Goal: Information Seeking & Learning: Learn about a topic

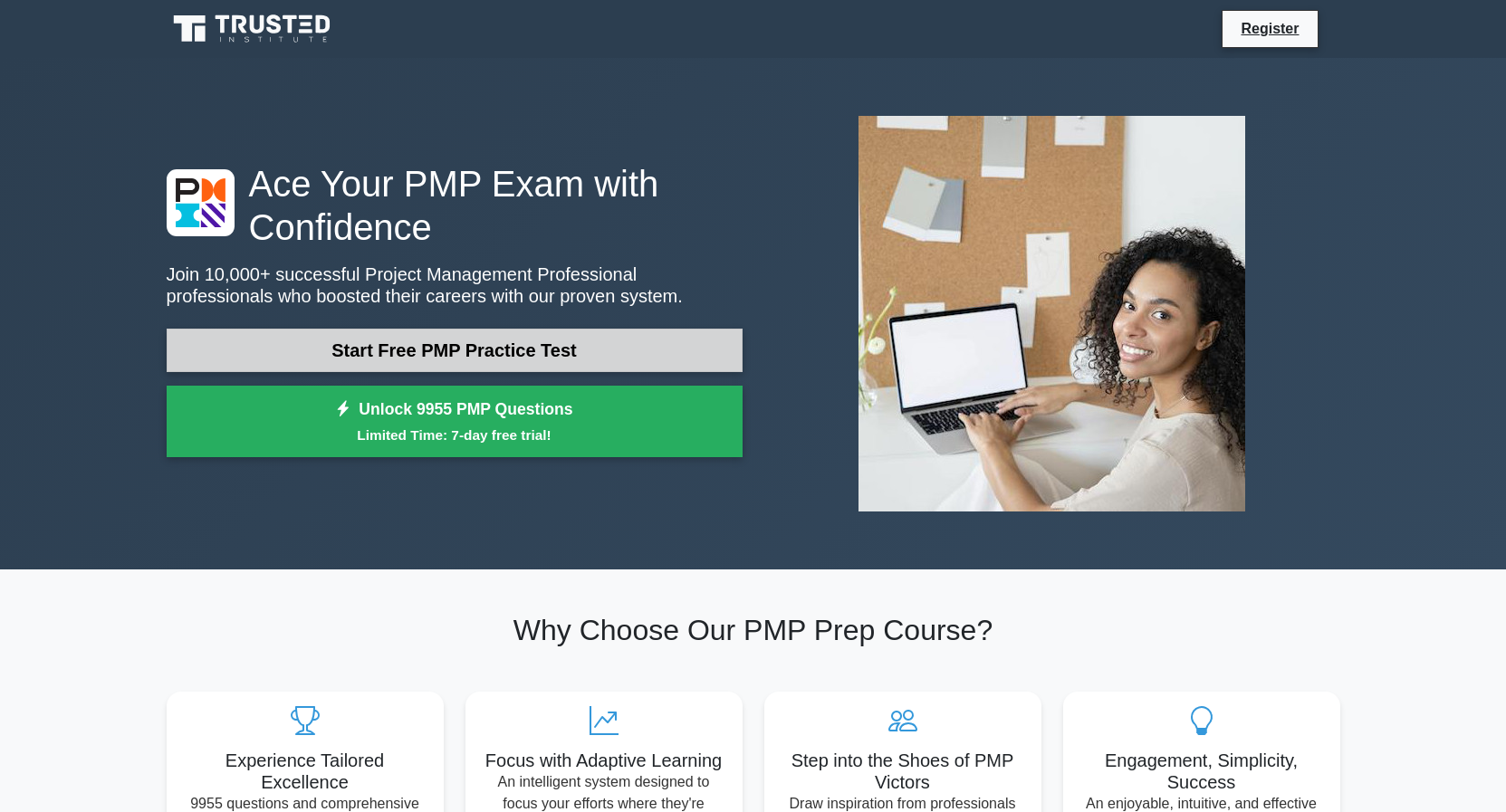
click at [423, 355] on link "Start Free PMP Practice Test" at bounding box center [455, 350] width 576 height 44
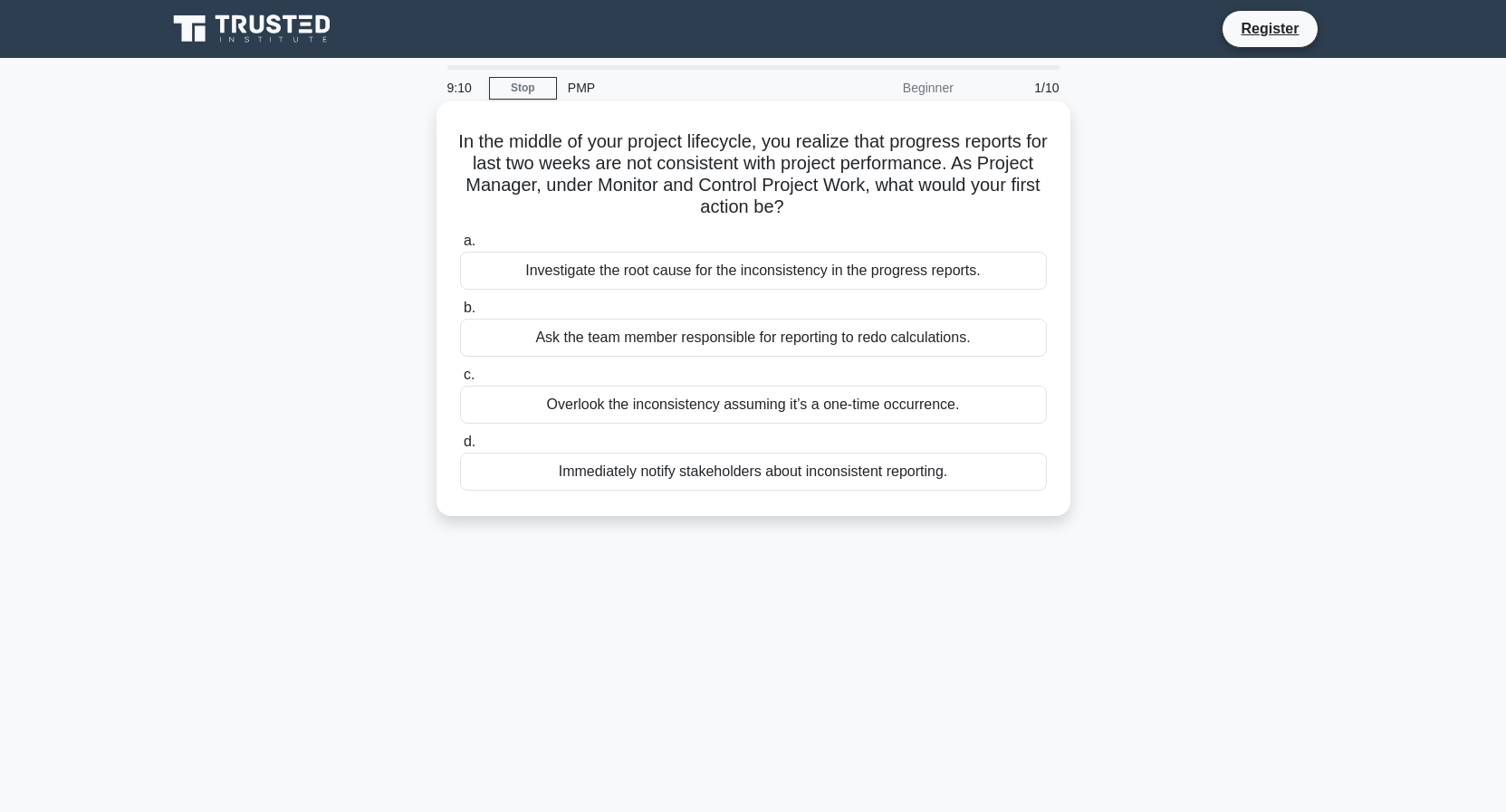
click at [644, 274] on div "Investigate the root cause for the inconsistency in the progress reports." at bounding box center [753, 270] width 586 height 38
click at [460, 247] on input "a. Investigate the root cause for the inconsistency in the progress reports." at bounding box center [460, 241] width 0 height 11
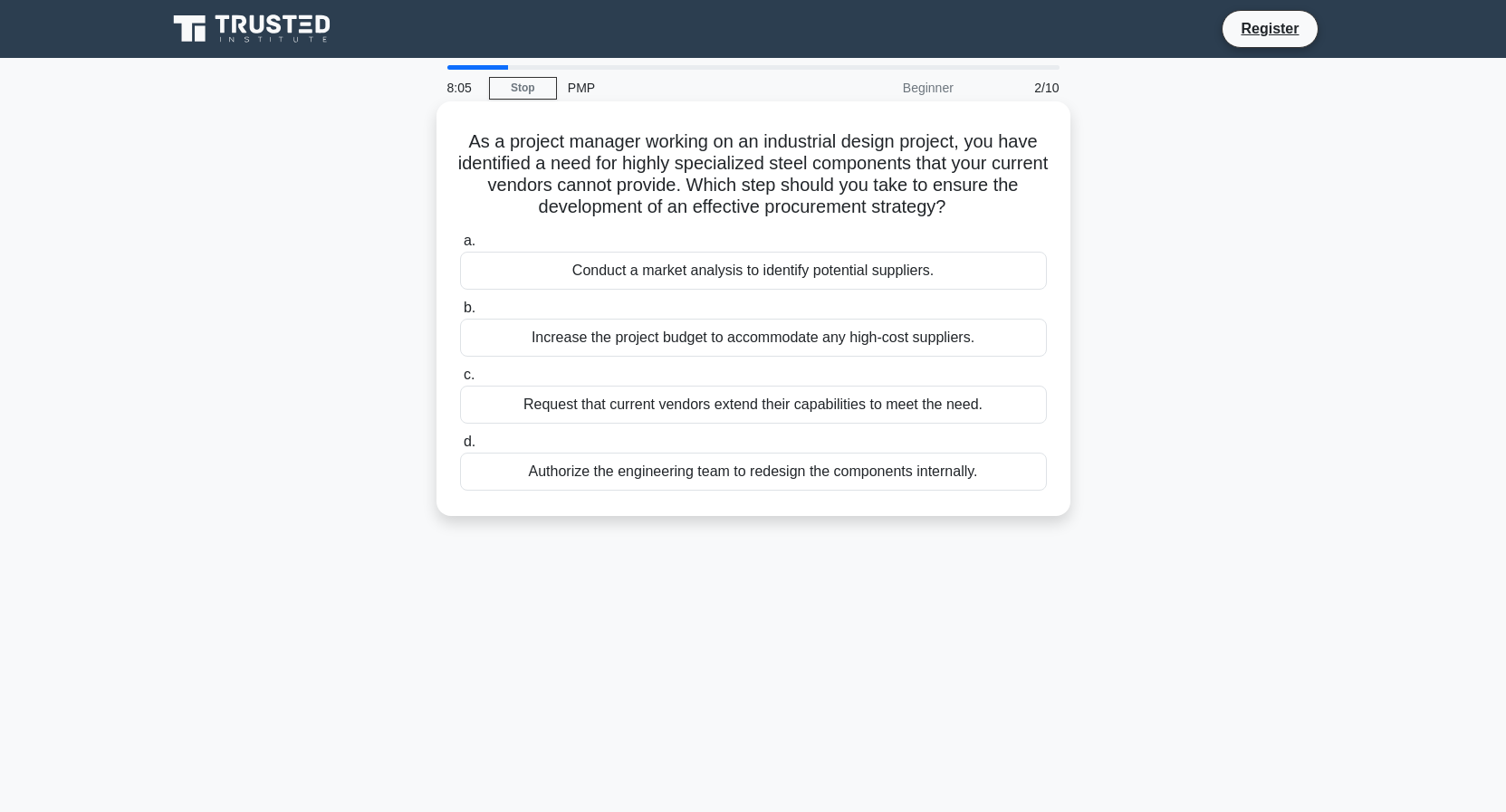
click at [733, 275] on div "Conduct a market analysis to identify potential suppliers." at bounding box center [753, 270] width 586 height 38
click at [460, 247] on input "a. Conduct a market analysis to identify potential suppliers." at bounding box center [460, 241] width 0 height 11
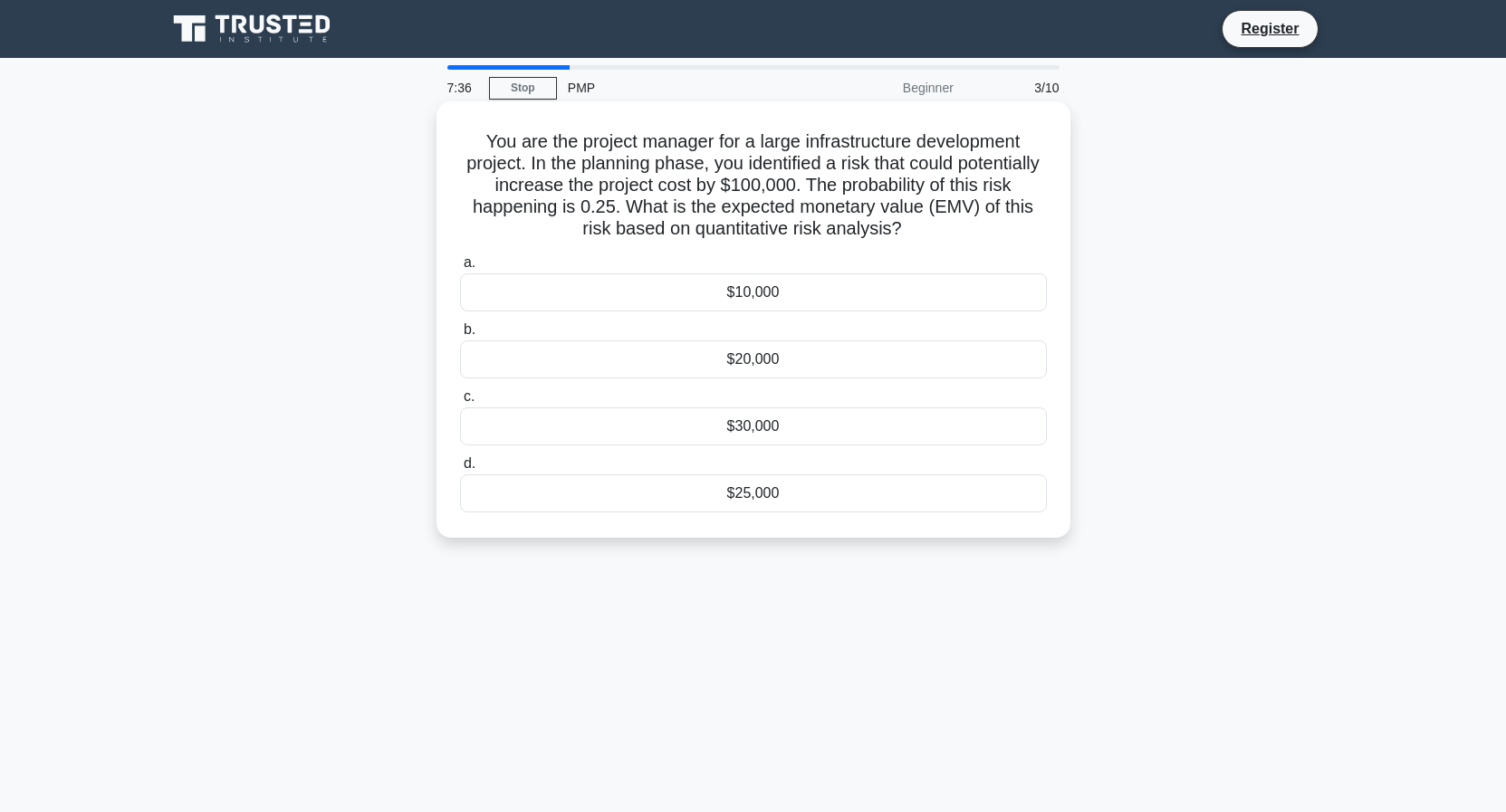
click at [741, 369] on div "$20,000" at bounding box center [753, 360] width 586 height 38
click at [460, 336] on input "b. $20,000" at bounding box center [460, 330] width 0 height 11
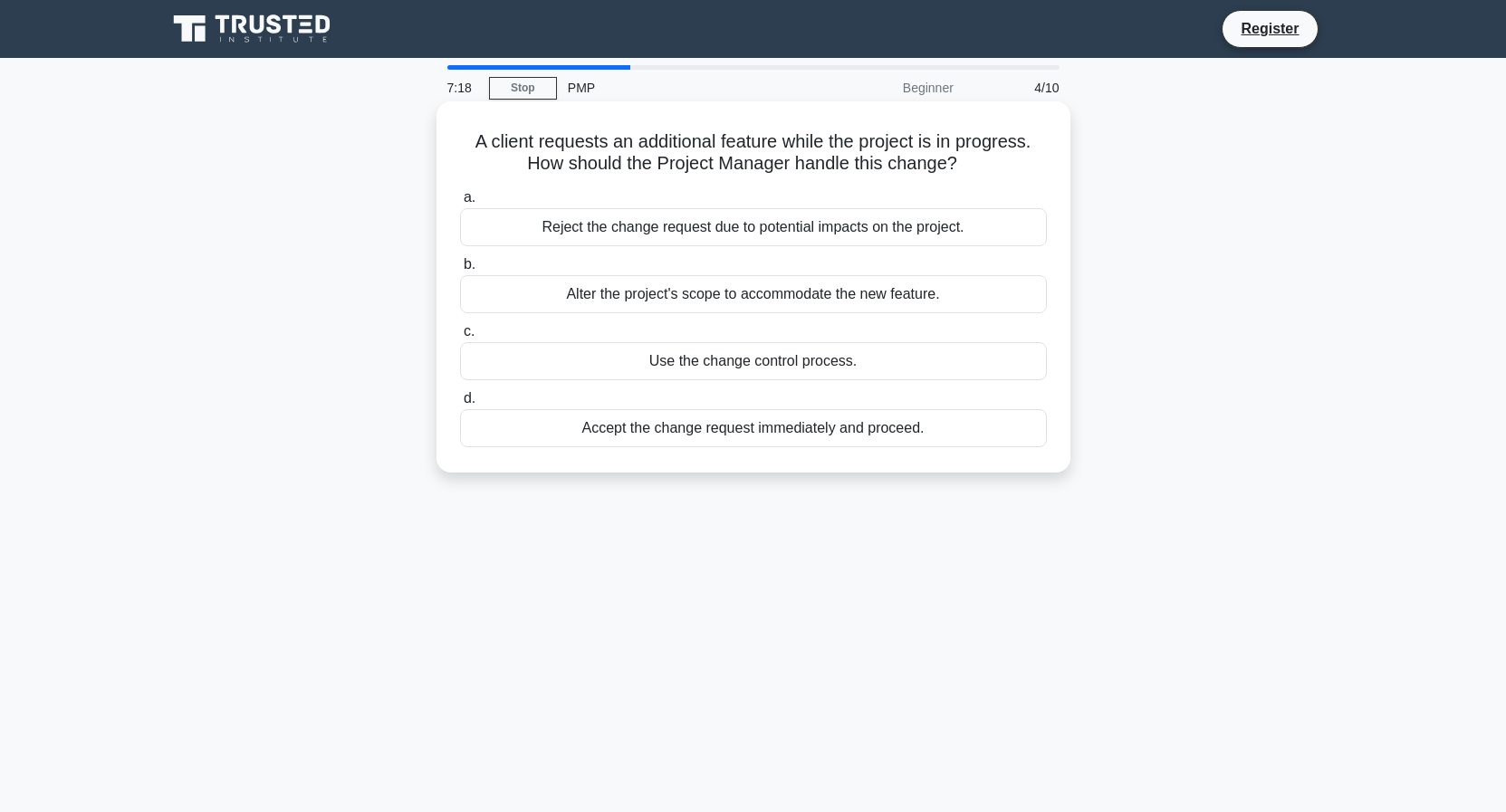
click at [725, 367] on div "Use the change control process." at bounding box center [753, 361] width 586 height 38
click at [460, 338] on input "c. Use the change control process." at bounding box center [460, 331] width 0 height 11
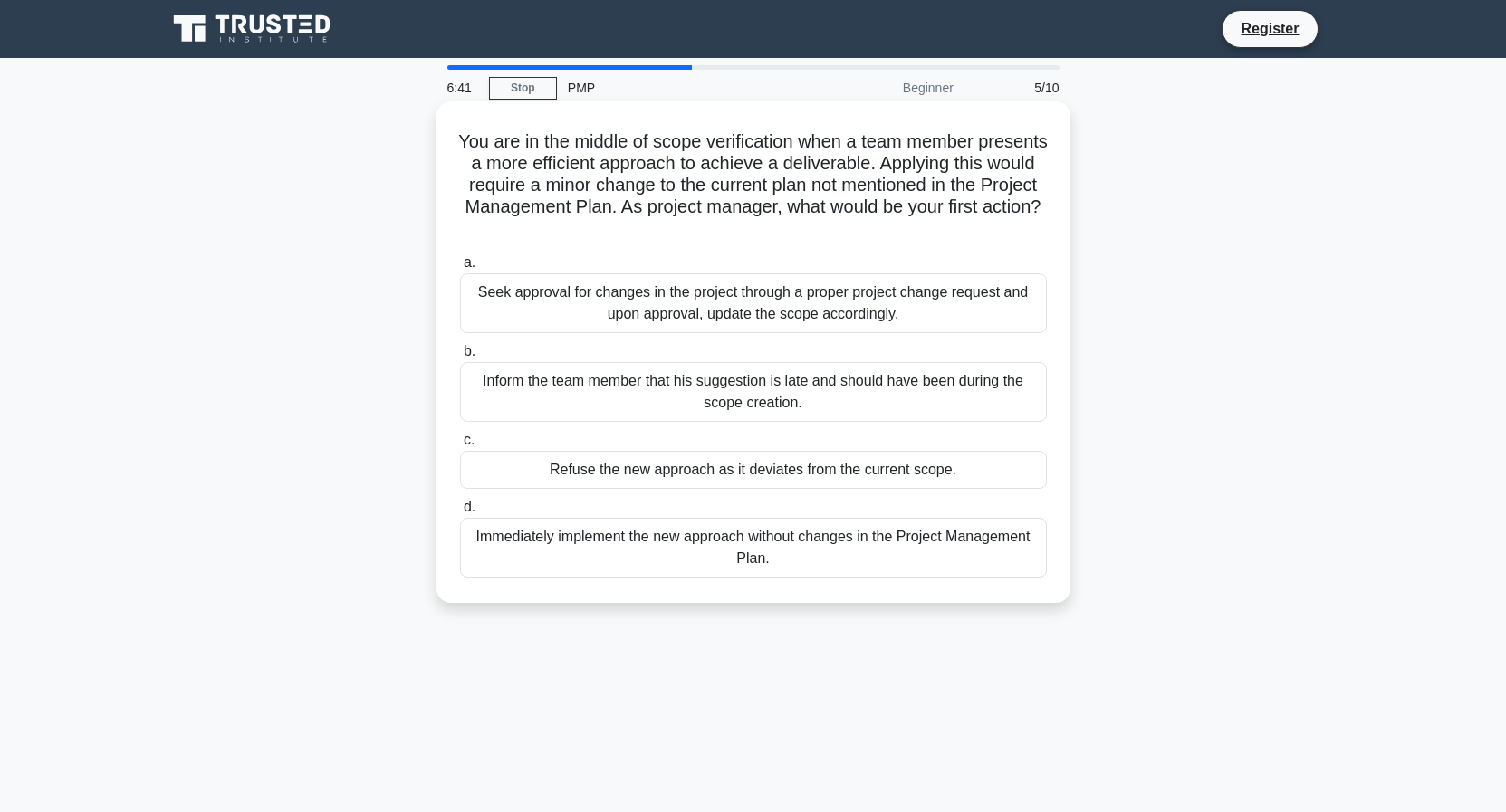
click at [762, 312] on div "Seek approval for changes in the project through a proper project change reques…" at bounding box center [753, 303] width 586 height 60
click at [460, 268] on input "a. Seek approval for changes in the project through a proper project change req…" at bounding box center [460, 263] width 0 height 11
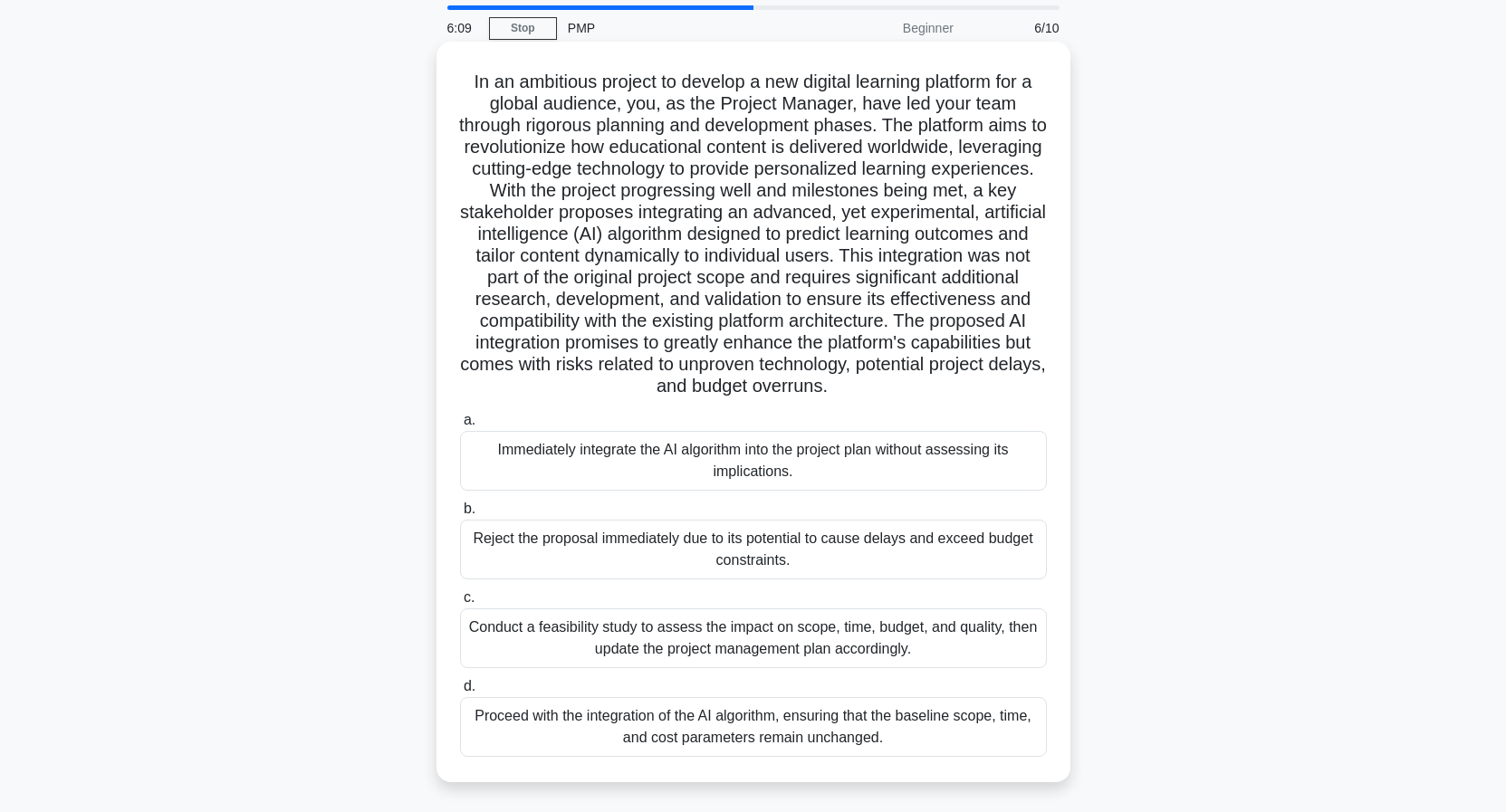
scroll to position [92, 0]
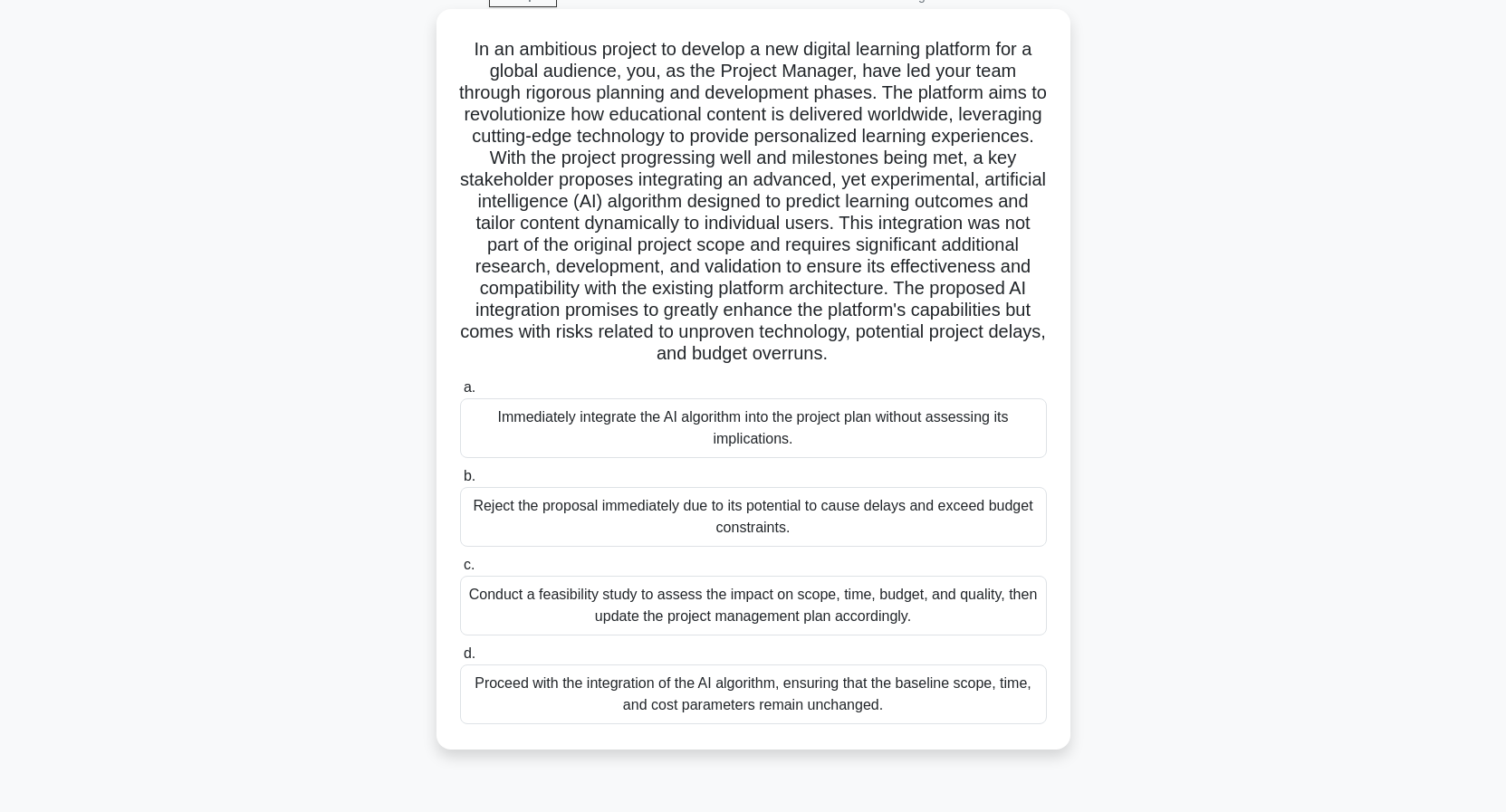
click at [657, 423] on div "Immediately integrate the AI algorithm into the project plan without assessing …" at bounding box center [753, 428] width 586 height 60
click at [460, 394] on input "a. Immediately integrate the AI algorithm into the project plan without assessi…" at bounding box center [460, 388] width 0 height 11
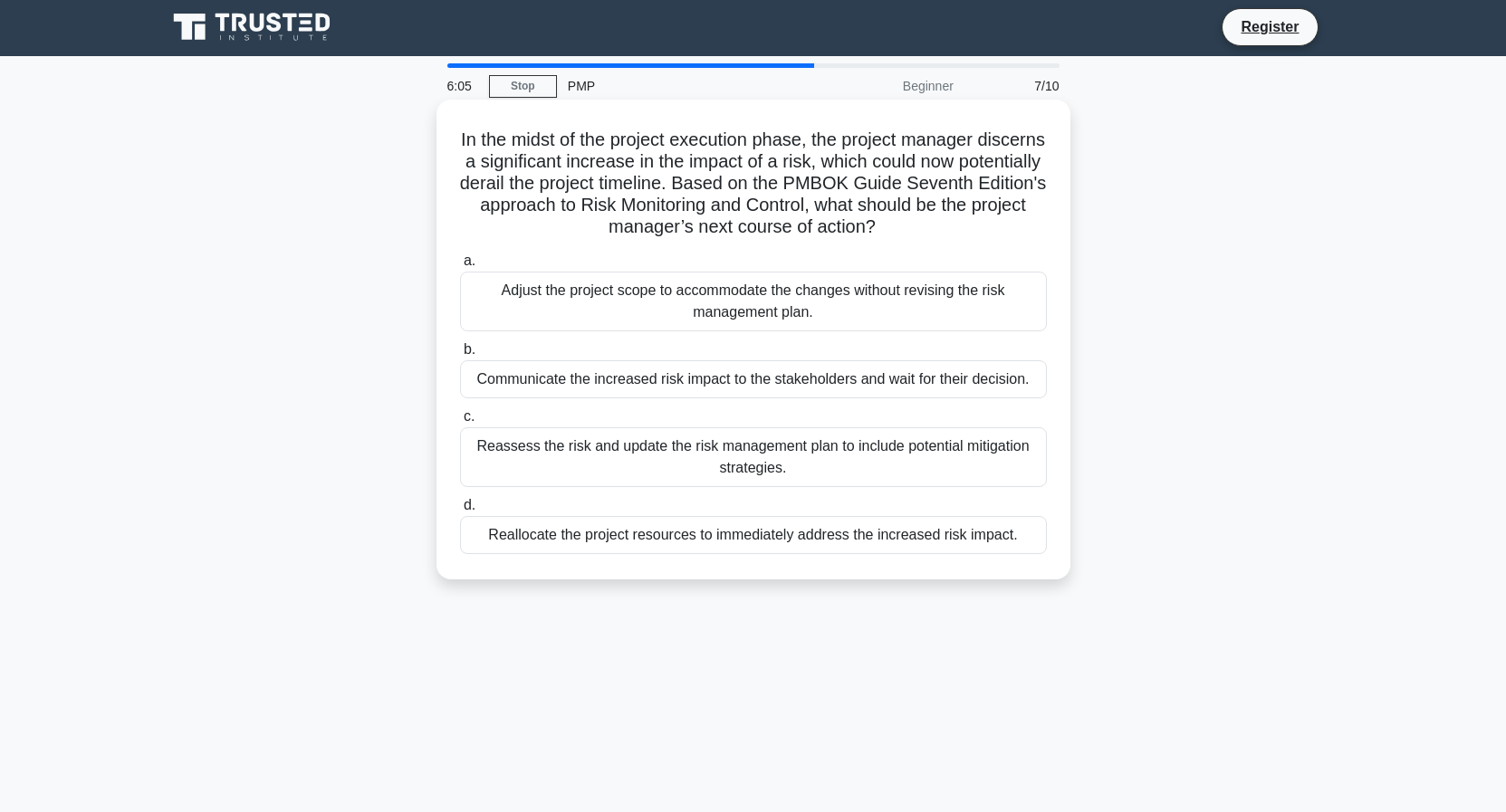
scroll to position [0, 0]
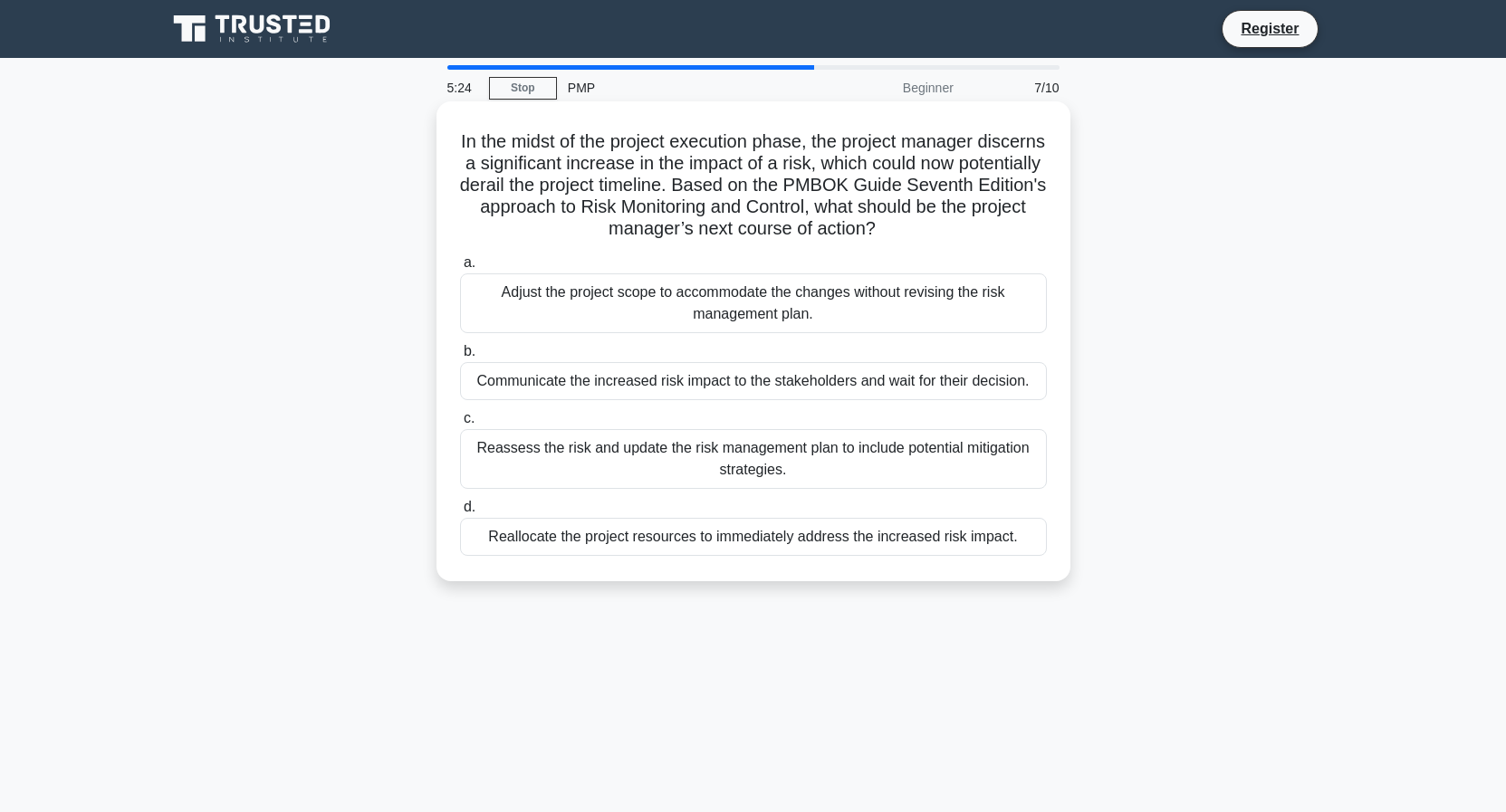
click at [755, 459] on div "Reassess the risk and update the risk management plan to include potential miti…" at bounding box center [753, 458] width 586 height 60
click at [460, 424] on input "c. Reassess the risk and update the risk management plan to include potential m…" at bounding box center [460, 418] width 0 height 11
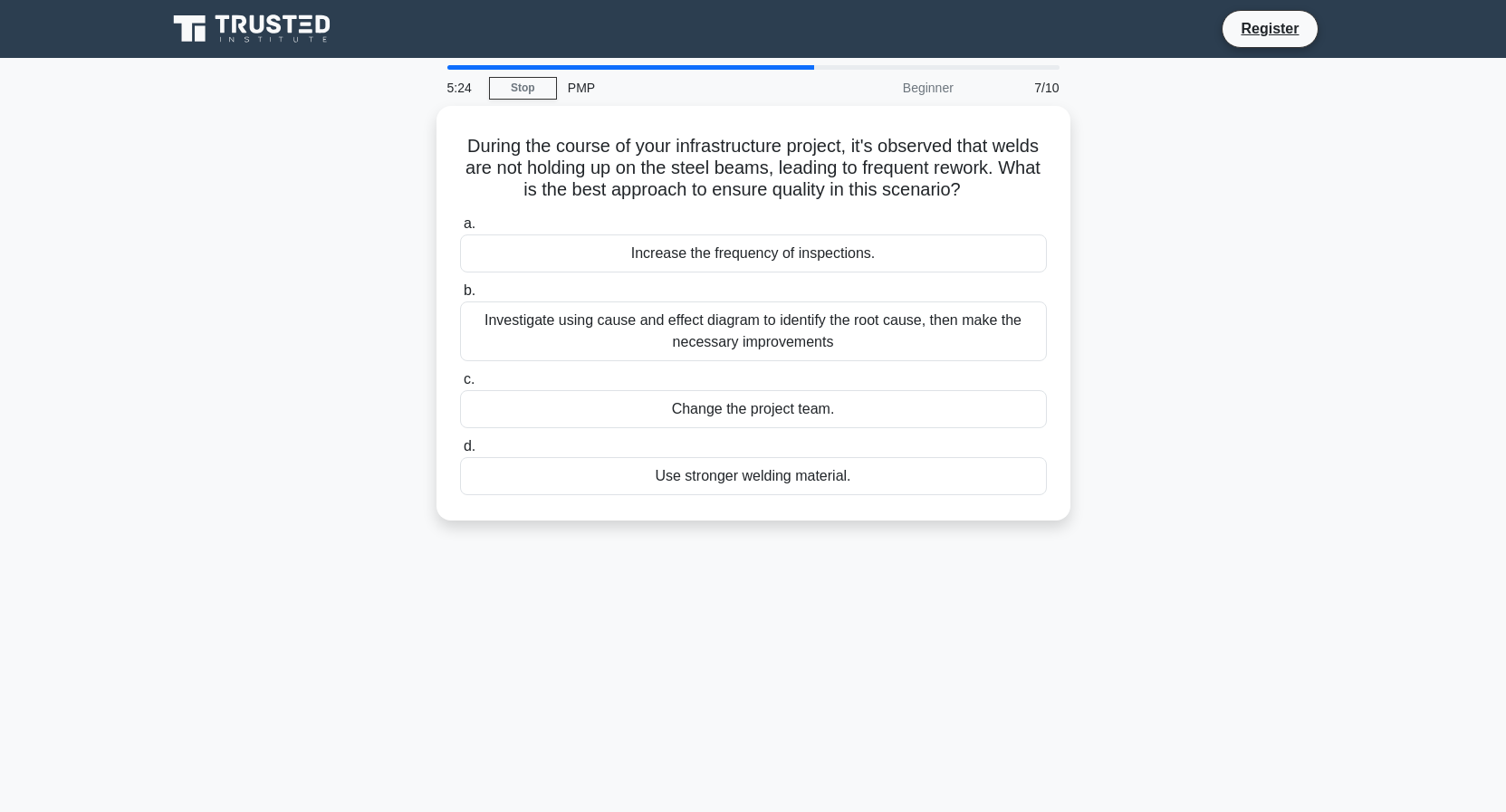
click at [755, 459] on div "Use stronger welding material." at bounding box center [753, 476] width 586 height 38
click at [460, 452] on input "d. Use stronger welding material." at bounding box center [460, 447] width 0 height 11
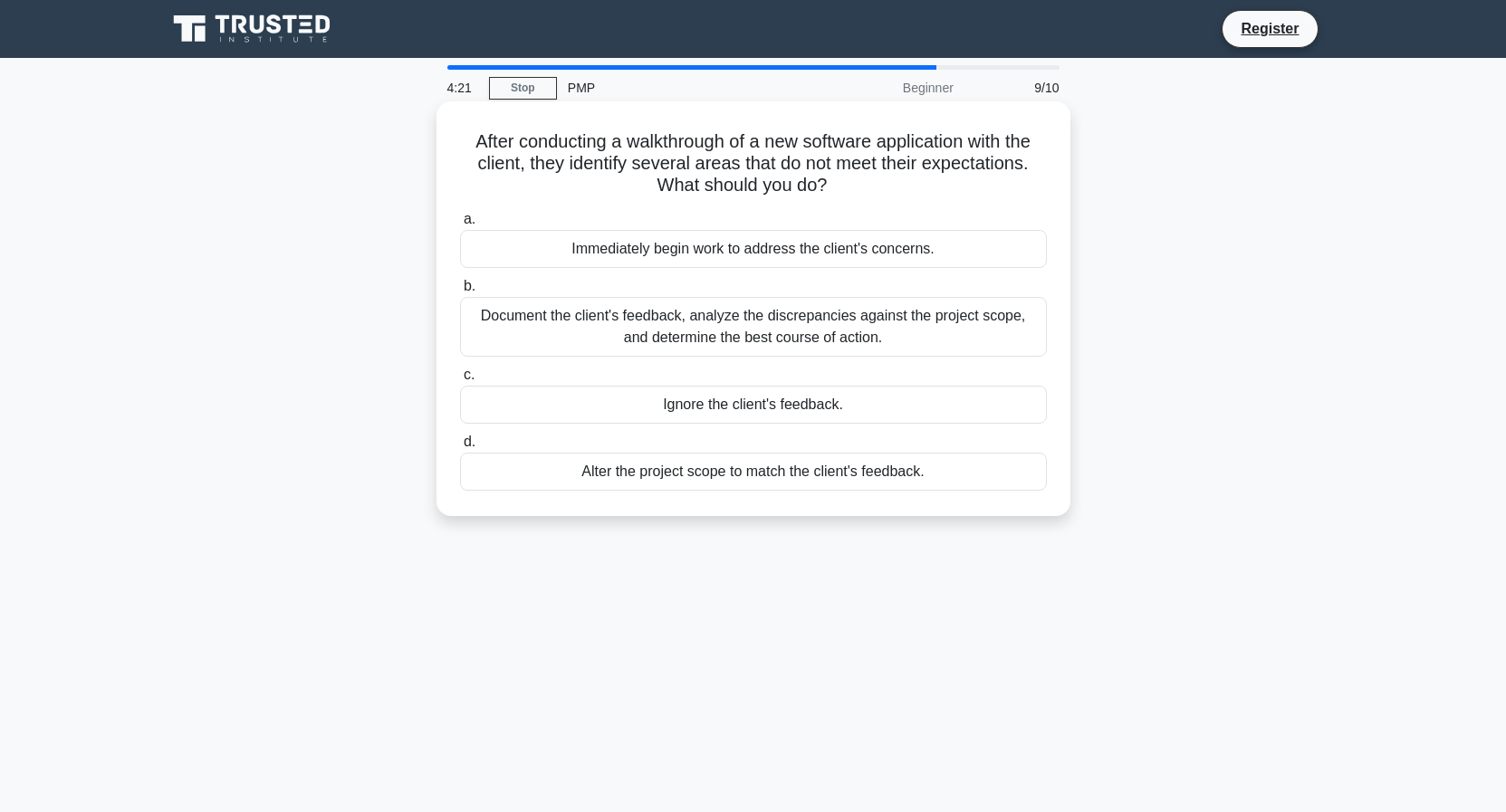
click at [755, 465] on div "Alter the project scope to match the client's feedback." at bounding box center [753, 471] width 586 height 38
click at [460, 448] on input "d. Alter the project scope to match the client's feedback." at bounding box center [460, 442] width 0 height 11
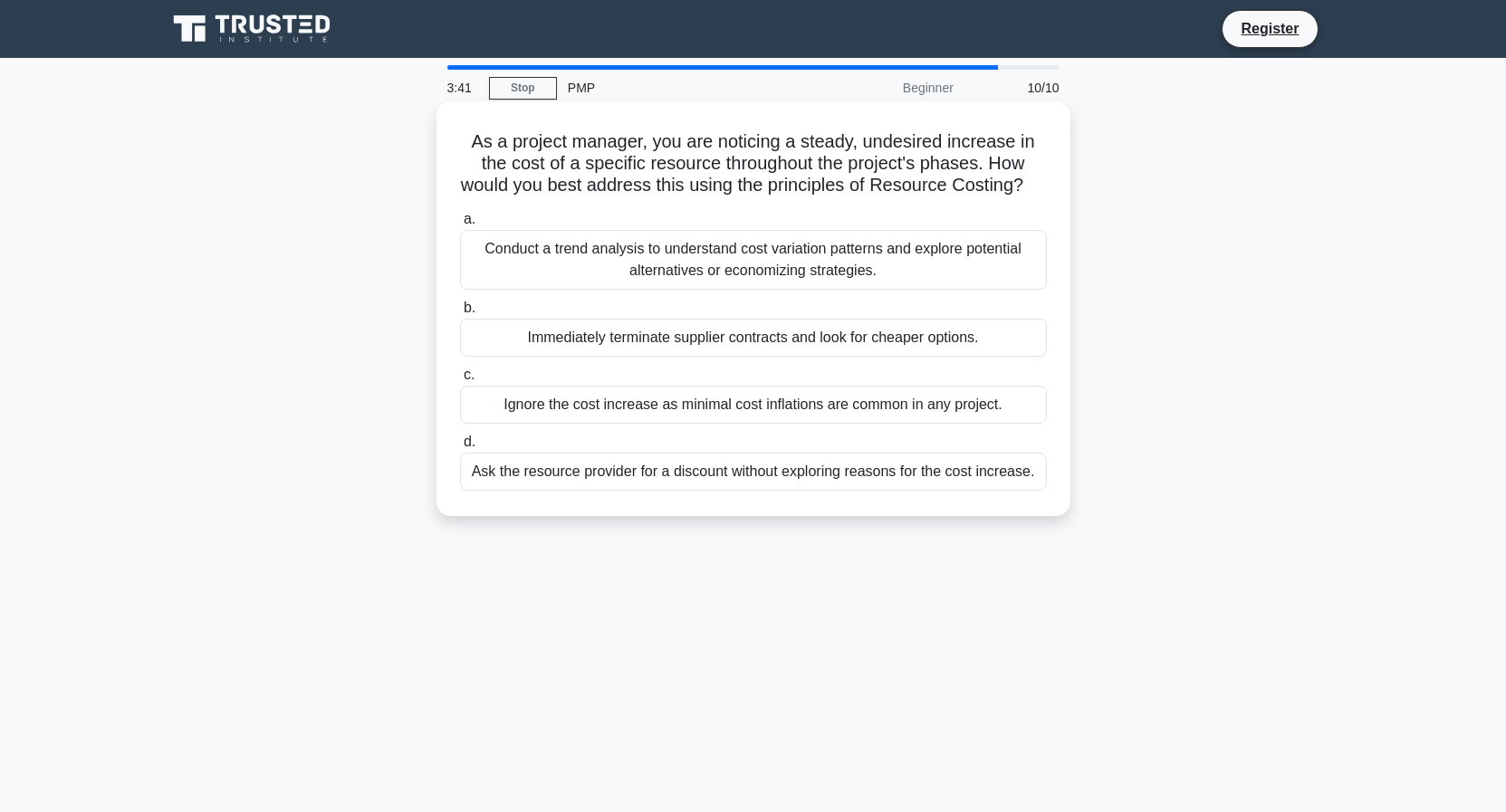
click at [659, 331] on div "Immediately terminate supplier contracts and look for cheaper options." at bounding box center [753, 338] width 586 height 38
click at [460, 314] on input "b. Immediately terminate supplier contracts and look for cheaper options." at bounding box center [460, 308] width 0 height 11
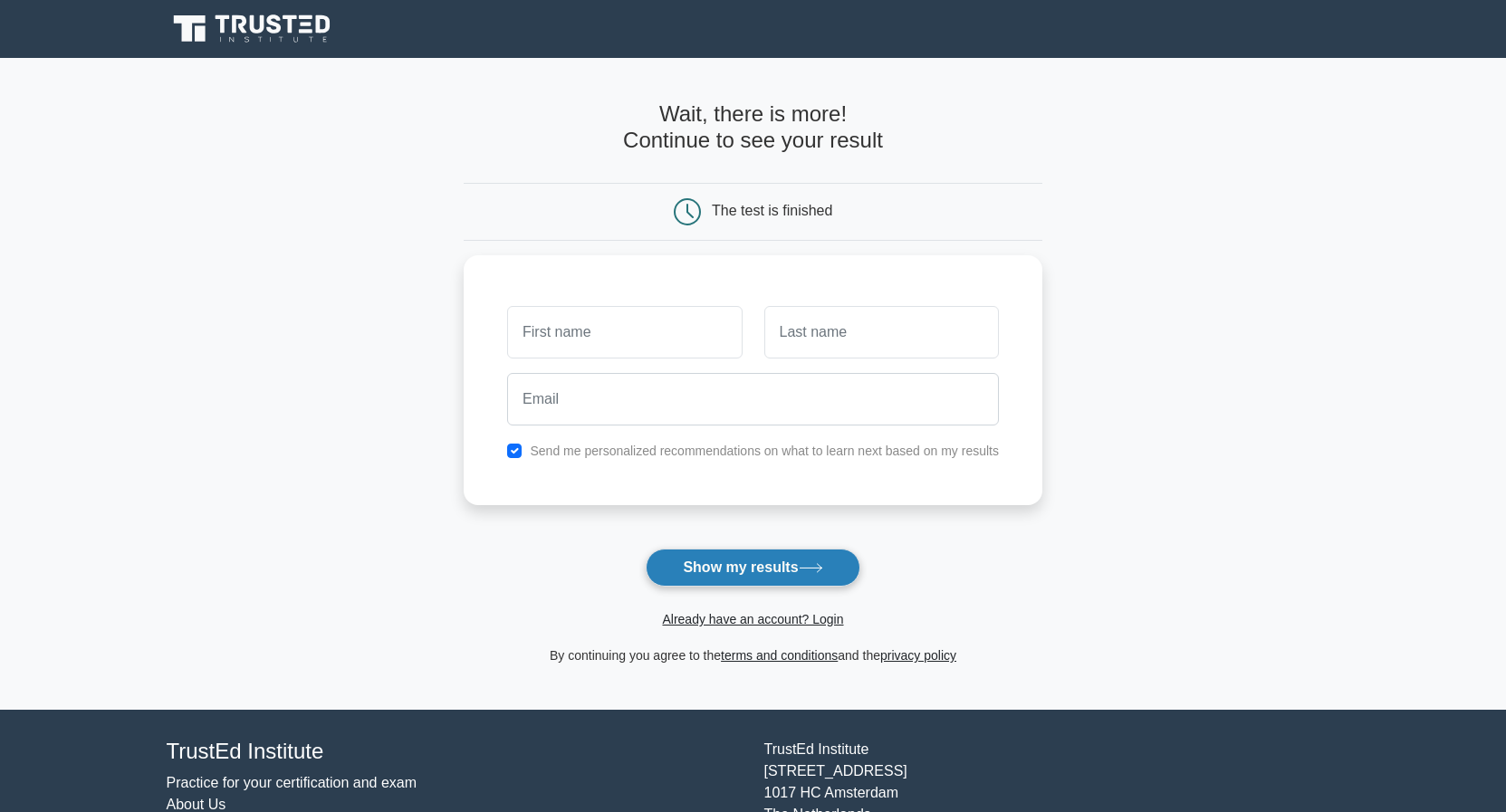
click at [751, 572] on button "Show my results" at bounding box center [752, 567] width 214 height 38
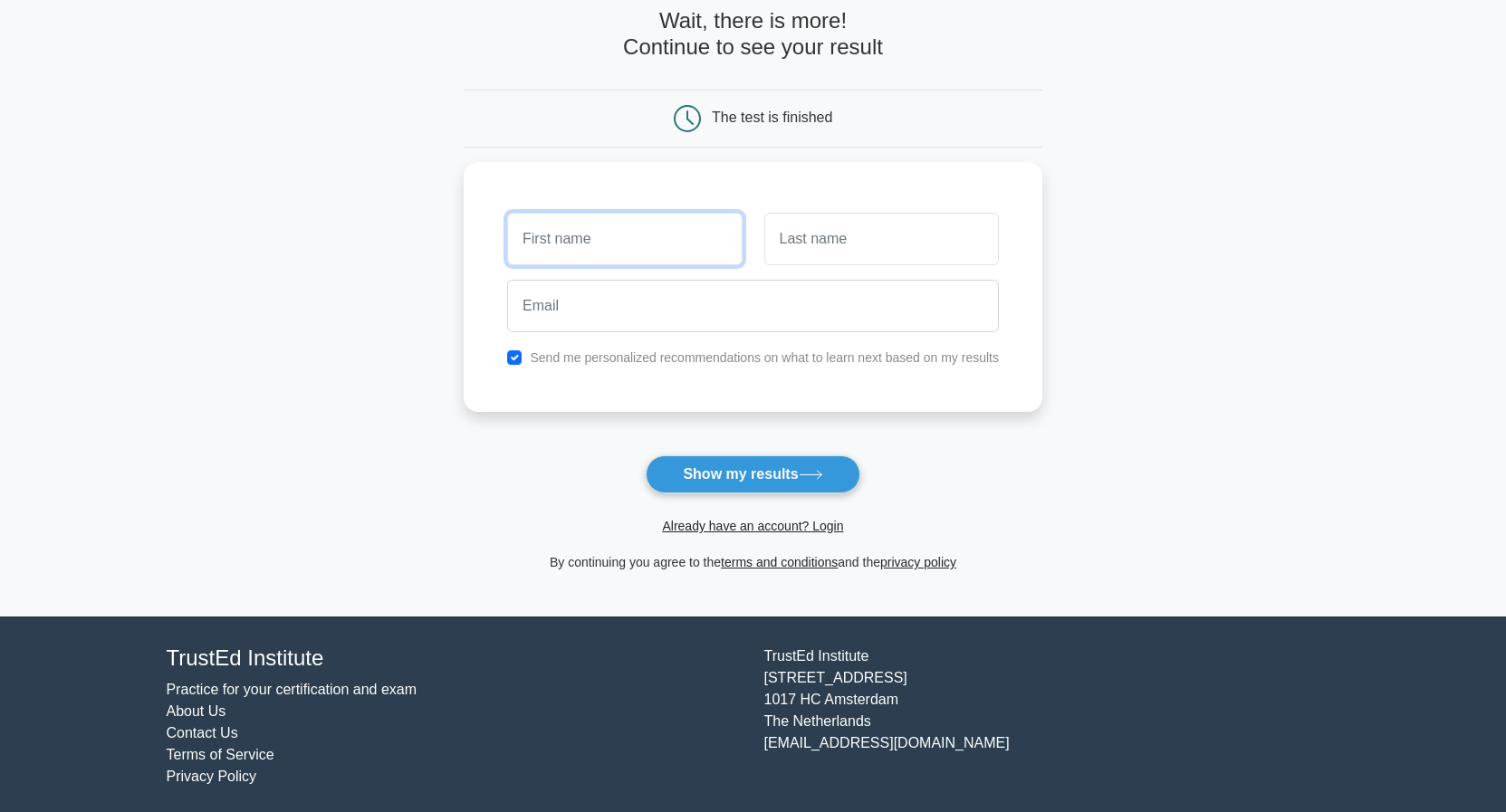
scroll to position [99, 0]
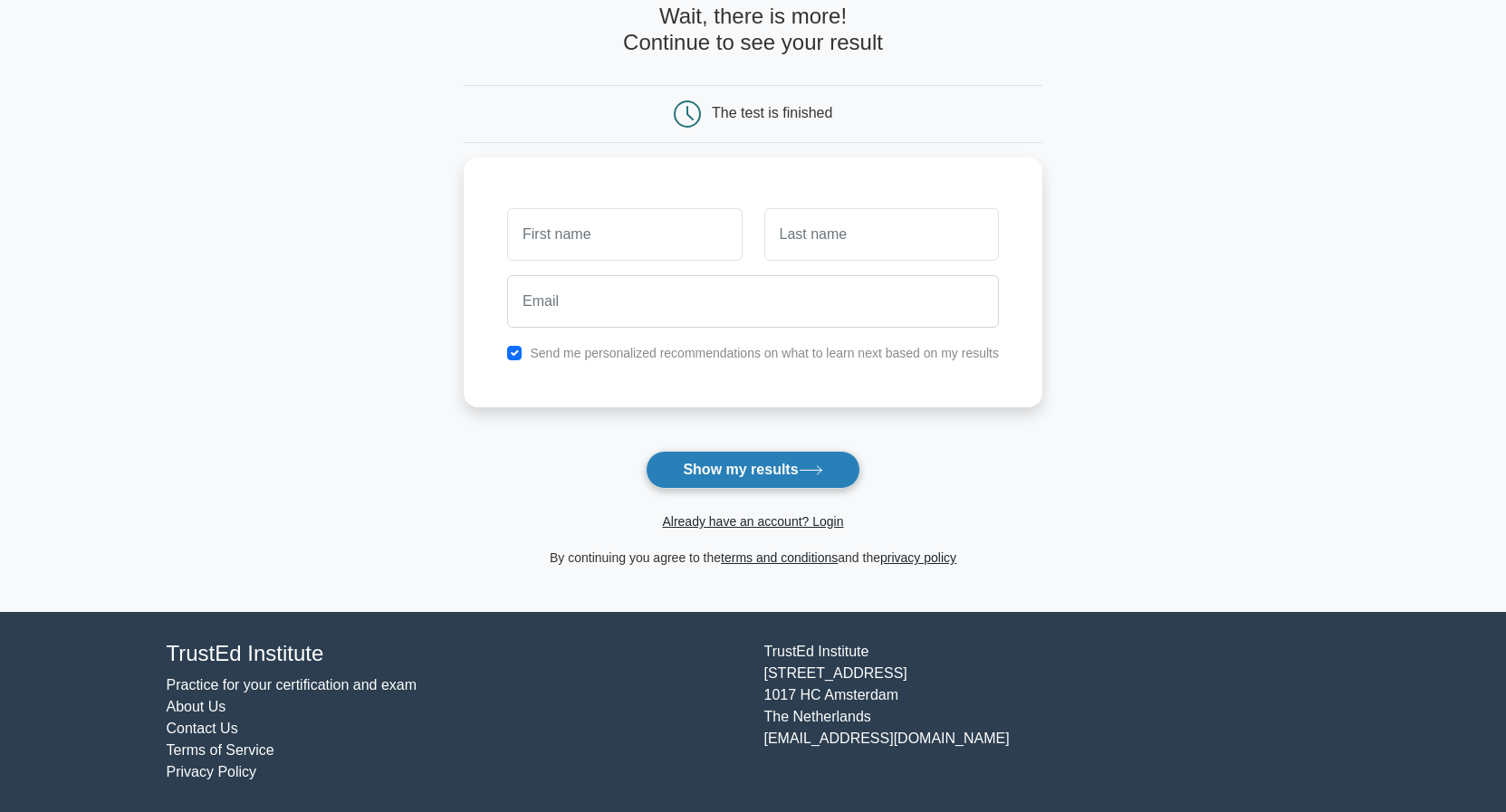
click at [757, 465] on button "Show my results" at bounding box center [752, 470] width 214 height 38
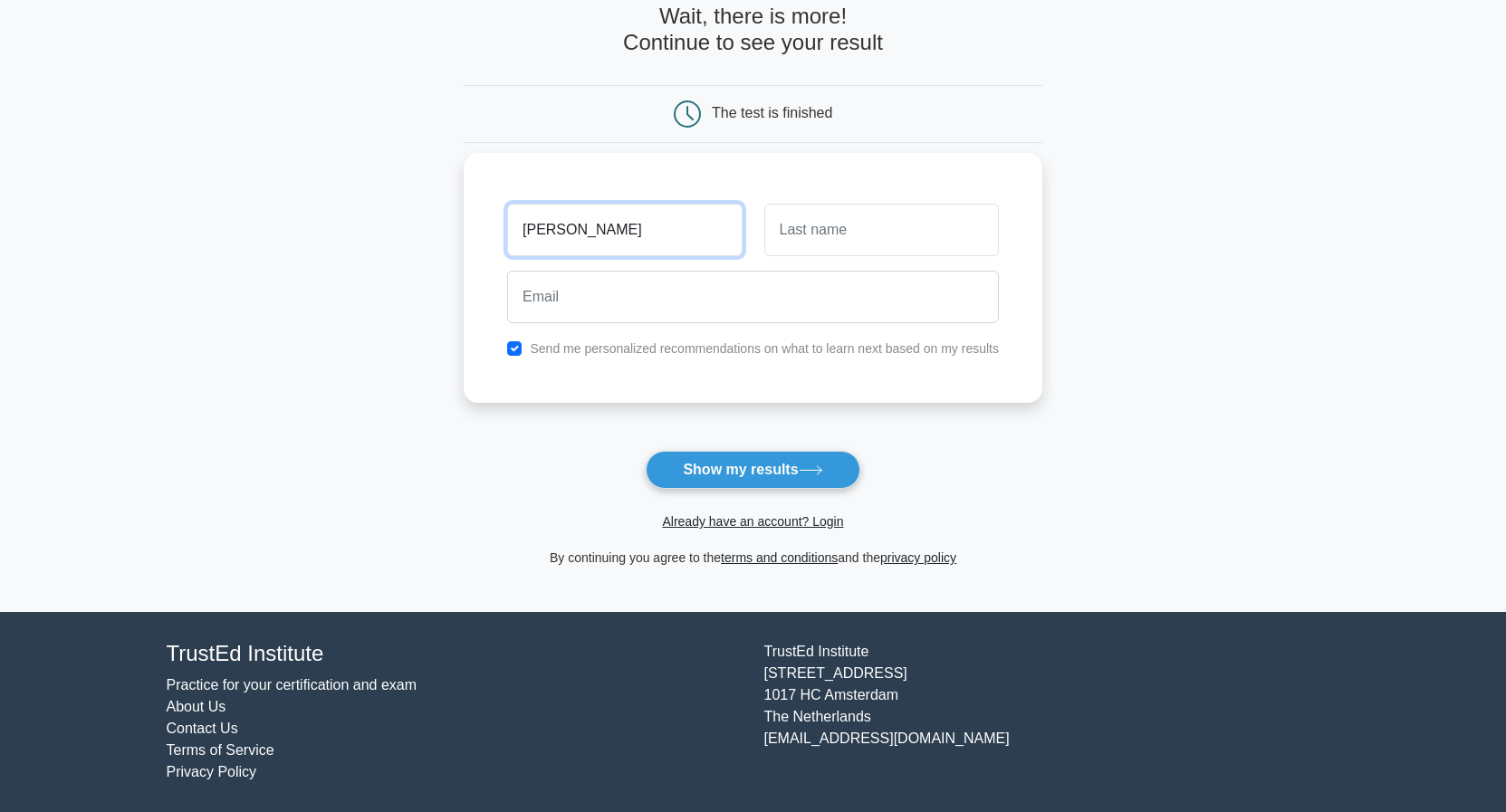
type input "[PERSON_NAME]"
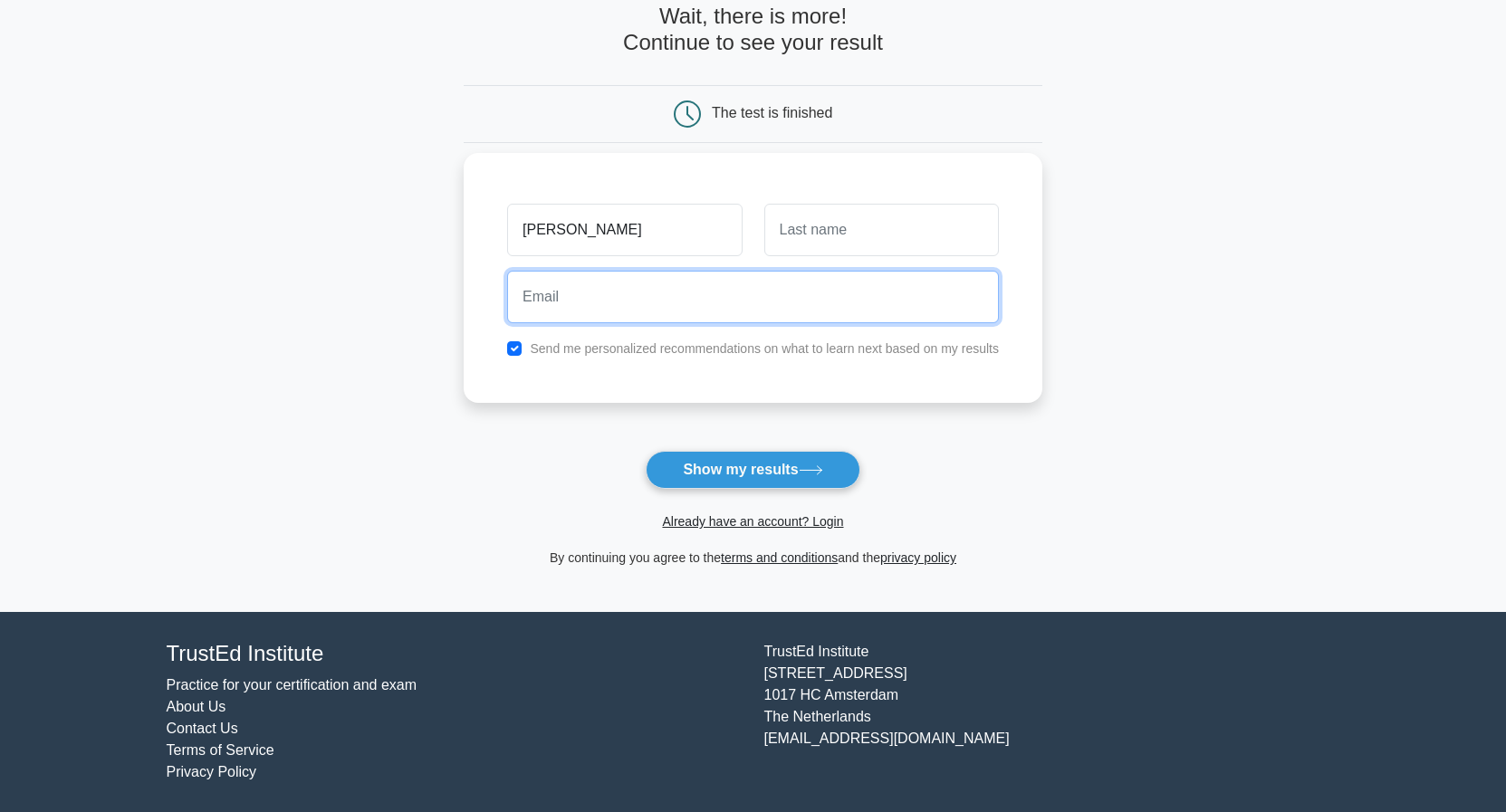
click at [567, 301] on input "email" at bounding box center [753, 296] width 492 height 52
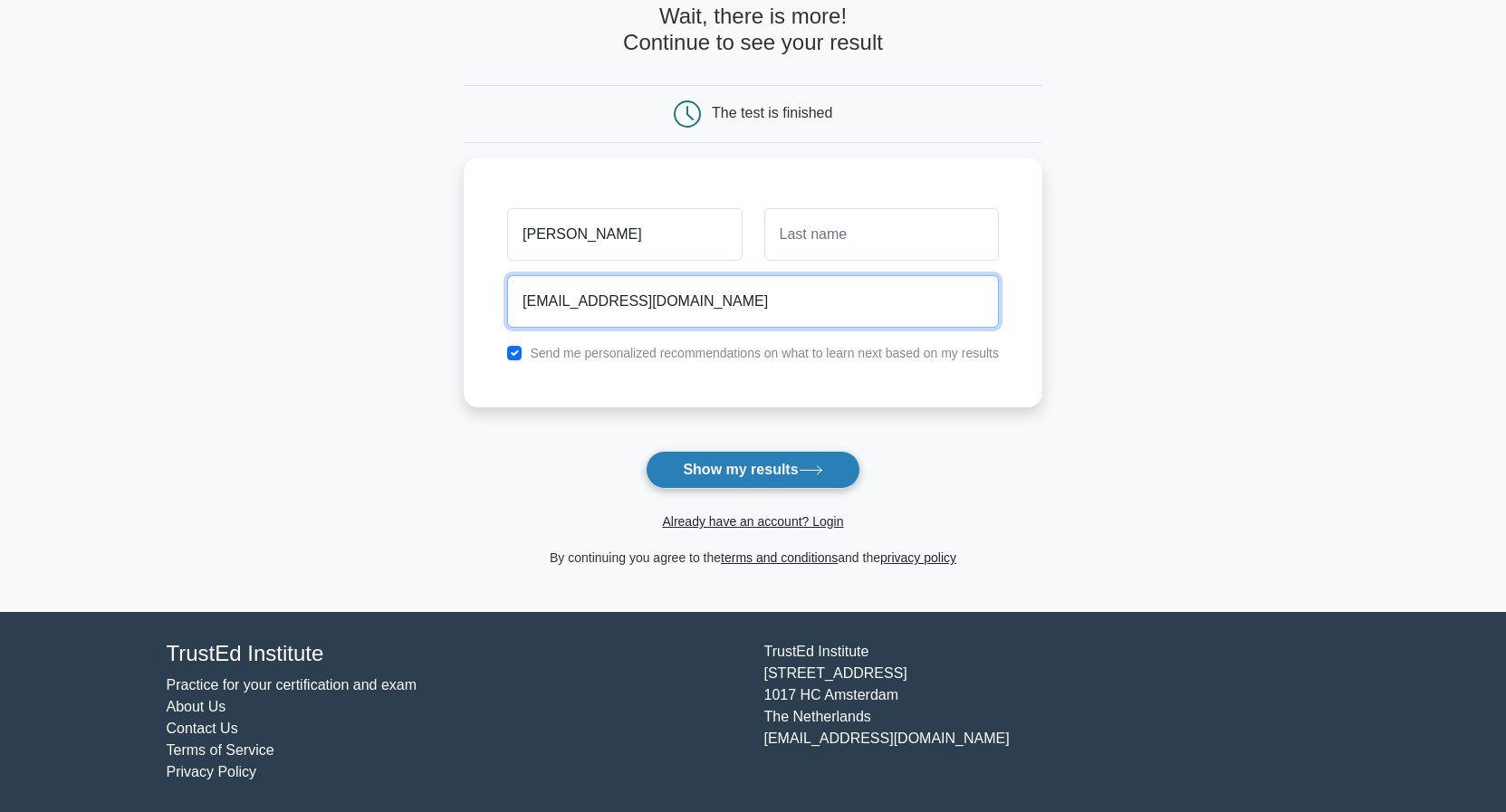
type input "csindayigaya71@gmail.com"
click at [722, 462] on button "Show my results" at bounding box center [752, 470] width 214 height 38
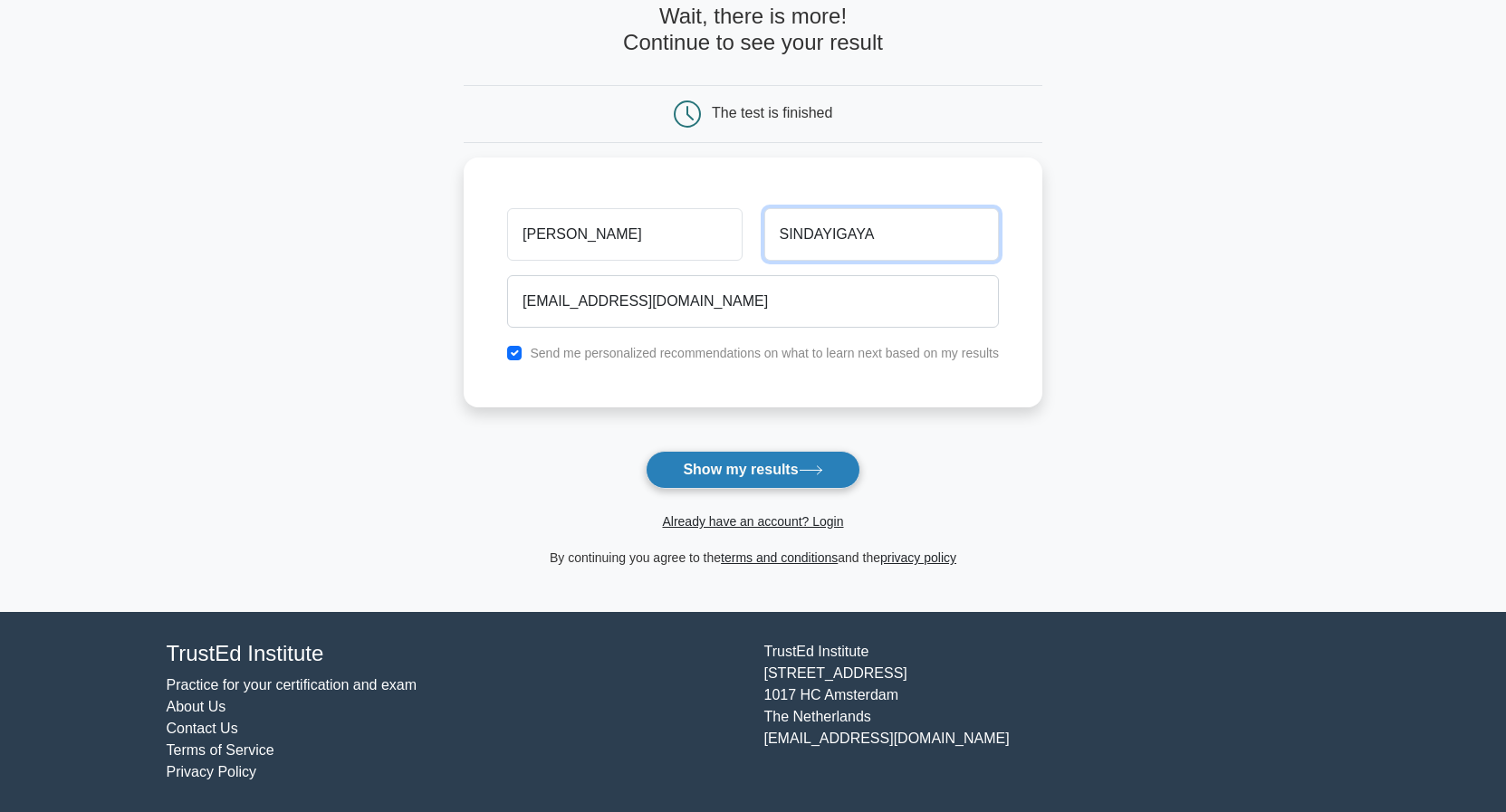
type input "SINDAYIGAYA"
click at [702, 477] on button "Show my results" at bounding box center [752, 470] width 214 height 38
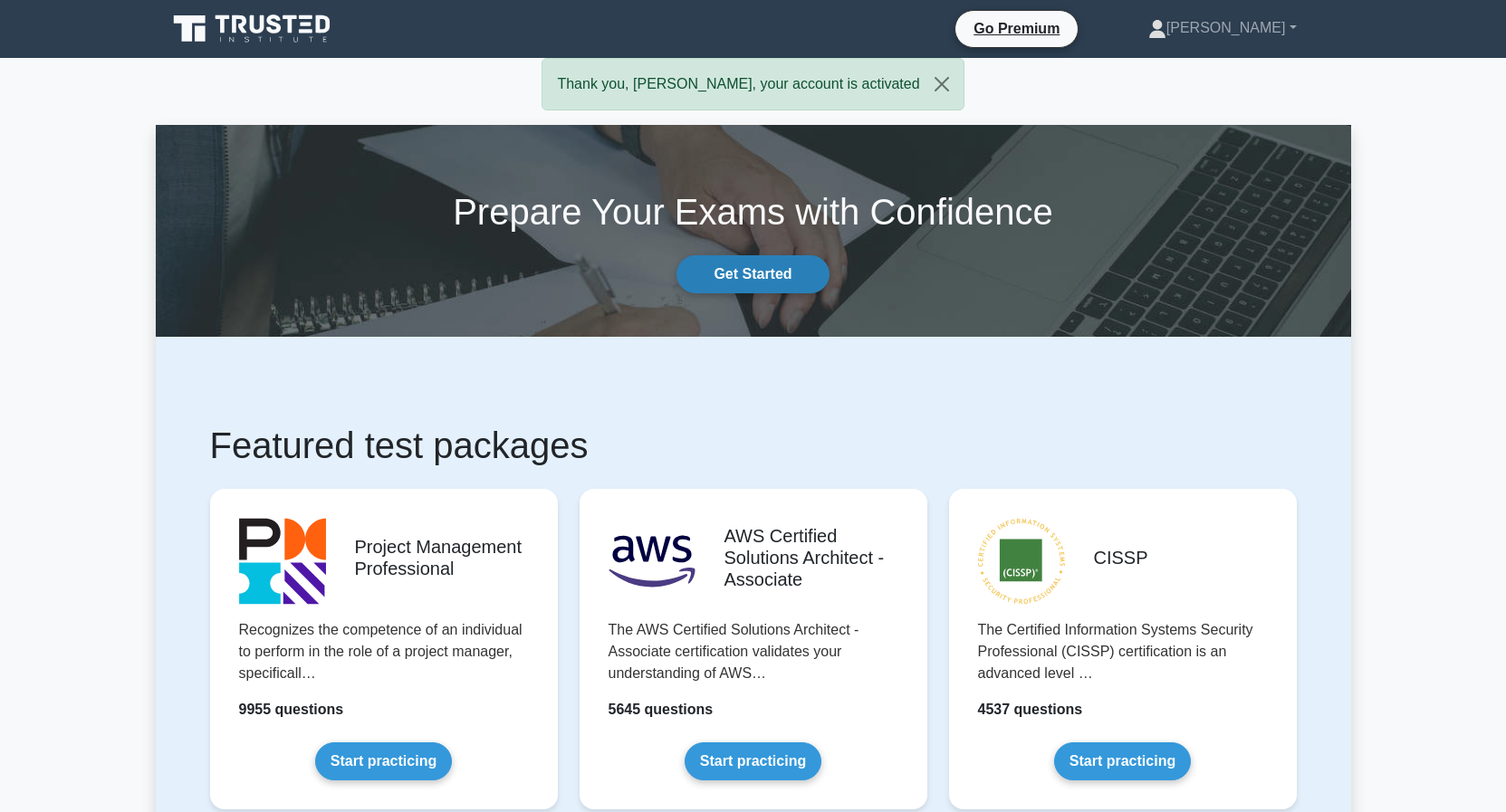
click at [782, 284] on link "Get Started" at bounding box center [753, 274] width 152 height 38
